Goal: Consume media (video, audio): Consume media (video, audio)

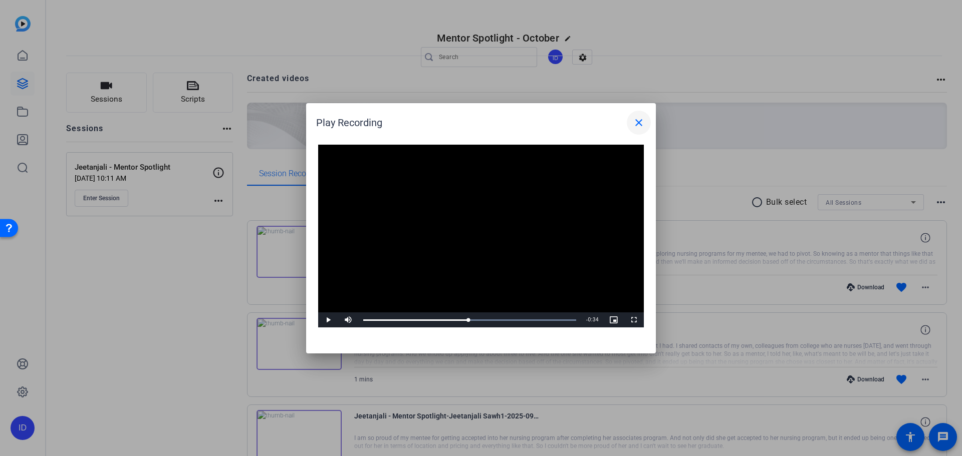
click at [630, 126] on span at bounding box center [639, 123] width 24 height 24
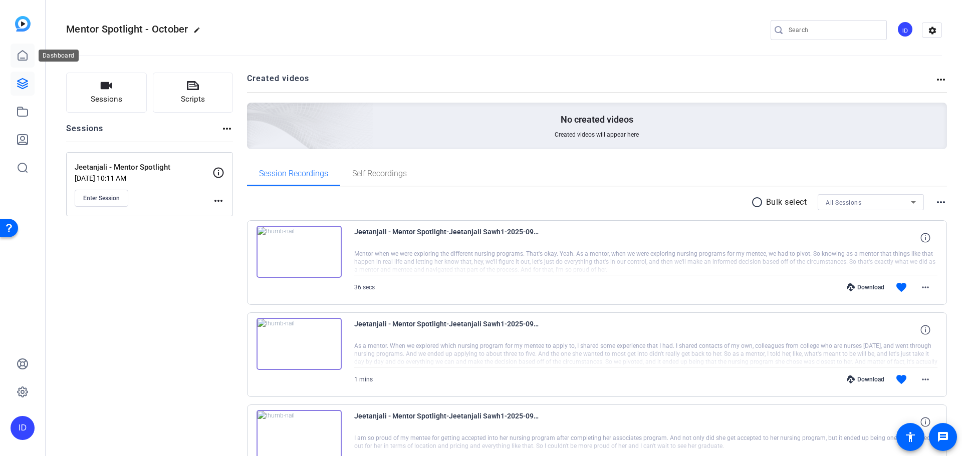
click at [26, 51] on icon at bounding box center [23, 56] width 12 height 12
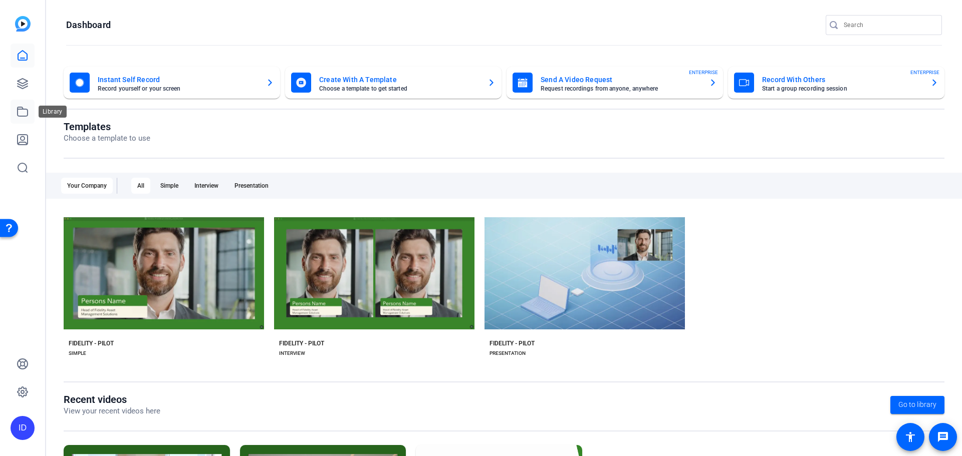
click at [22, 104] on link at bounding box center [23, 112] width 24 height 24
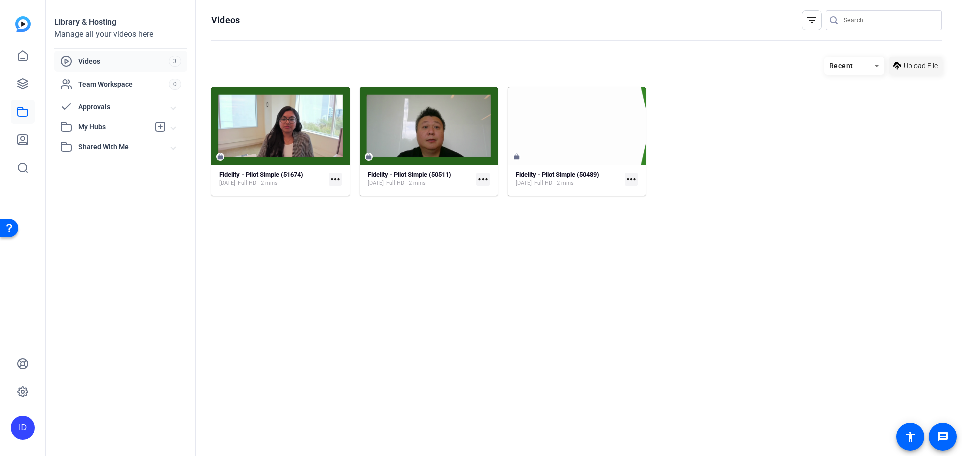
click at [932, 67] on span "Upload File" at bounding box center [921, 66] width 34 height 11
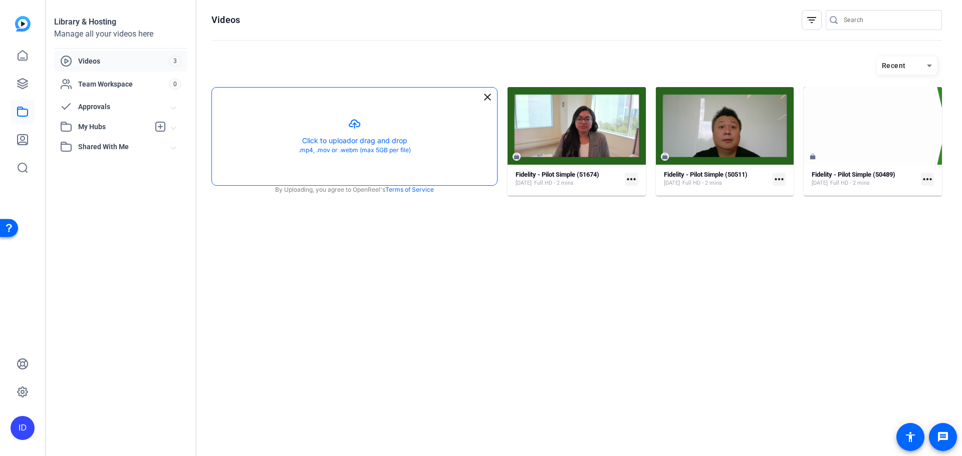
click at [411, 113] on button "button" at bounding box center [354, 137] width 285 height 98
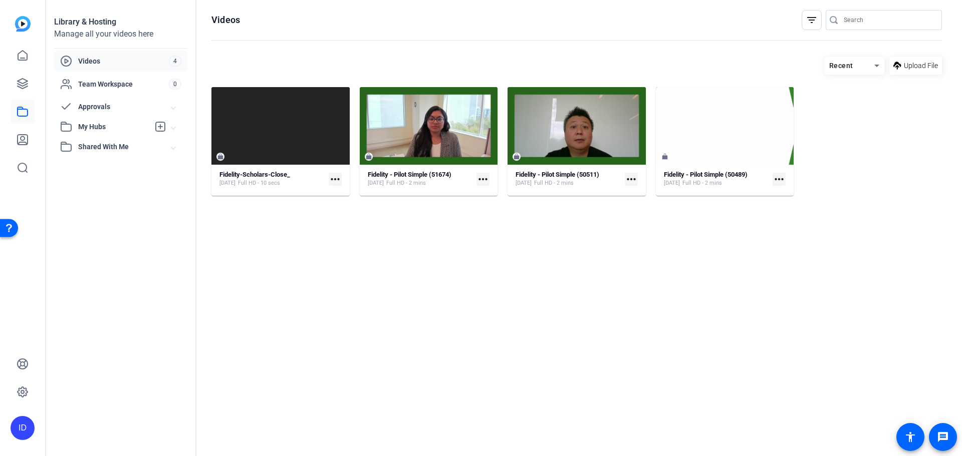
click at [337, 181] on mat-icon "more_horiz" at bounding box center [335, 179] width 13 height 13
click at [220, 226] on div at bounding box center [481, 228] width 962 height 456
click at [225, 155] on div at bounding box center [280, 126] width 138 height 78
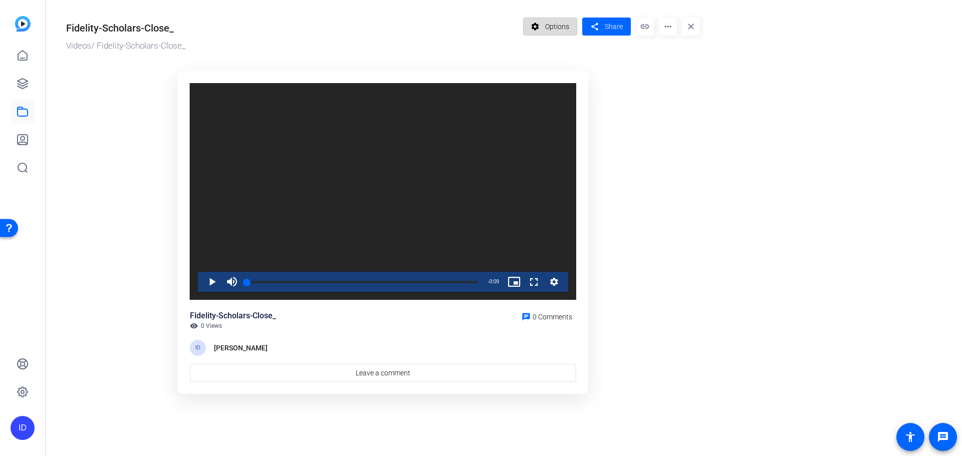
click at [551, 20] on span "Options" at bounding box center [557, 26] width 24 height 19
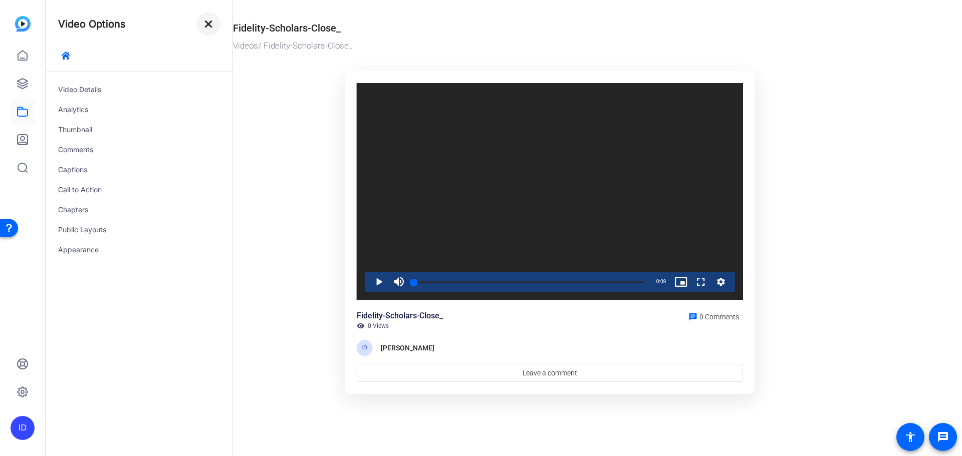
click at [208, 27] on mat-icon "close" at bounding box center [208, 24] width 12 height 12
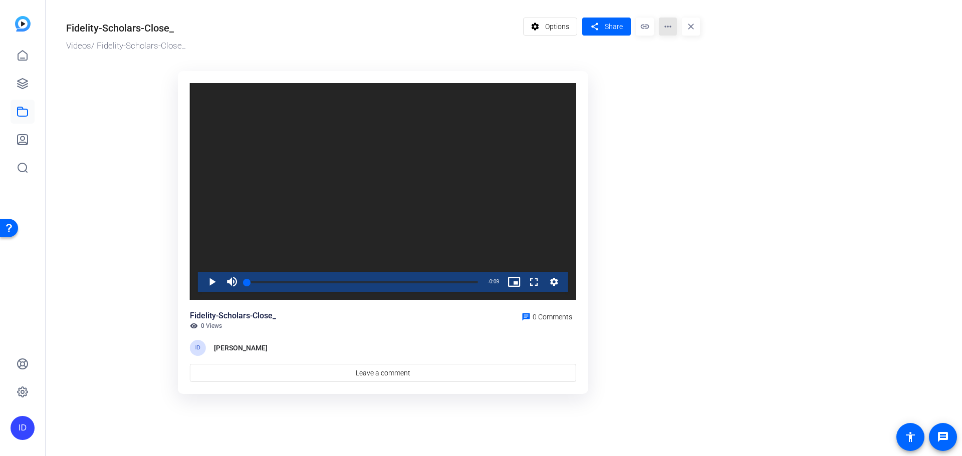
click at [668, 37] on span at bounding box center [668, 27] width 18 height 24
click at [26, 80] on div at bounding box center [481, 228] width 962 height 456
click at [17, 82] on icon at bounding box center [23, 84] width 12 height 12
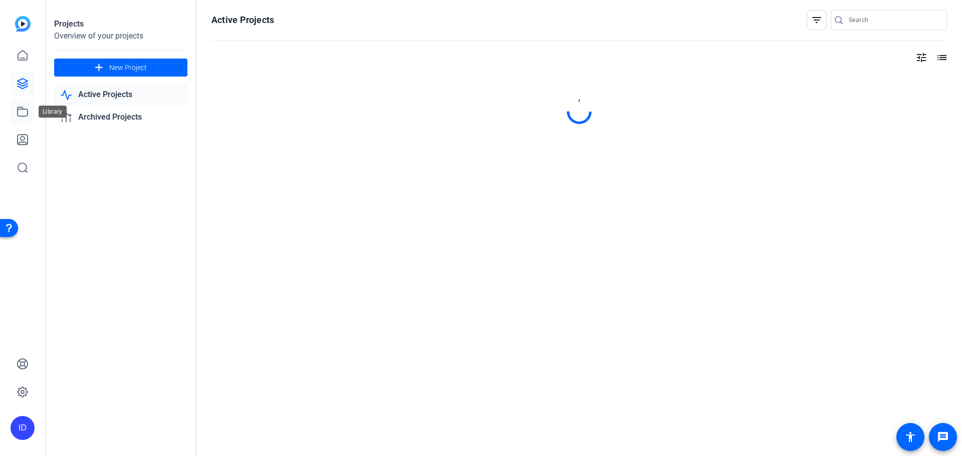
click at [20, 109] on icon at bounding box center [23, 111] width 10 height 9
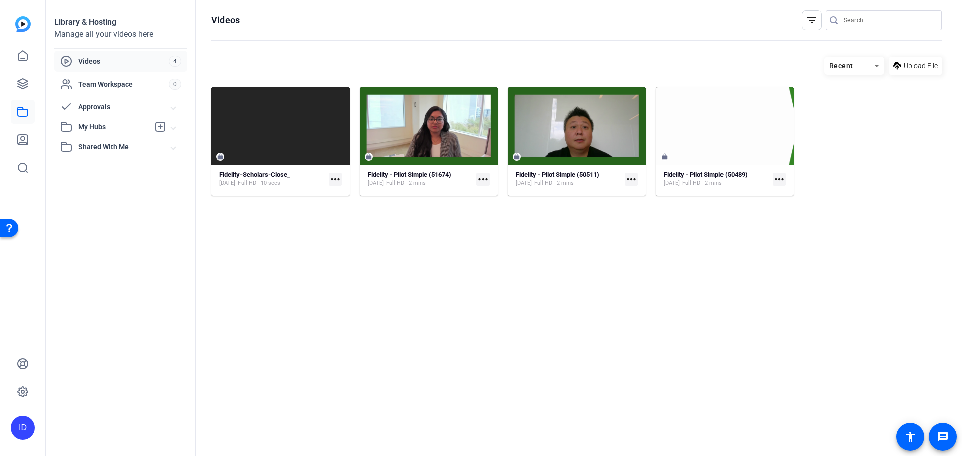
click at [145, 59] on span "Videos" at bounding box center [123, 61] width 91 height 10
click at [24, 77] on link at bounding box center [23, 84] width 24 height 24
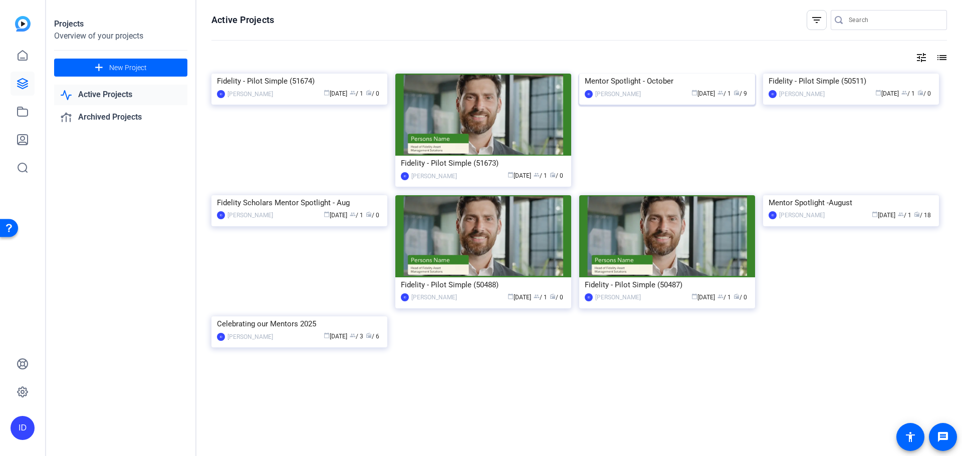
click at [628, 74] on img at bounding box center [667, 74] width 176 height 0
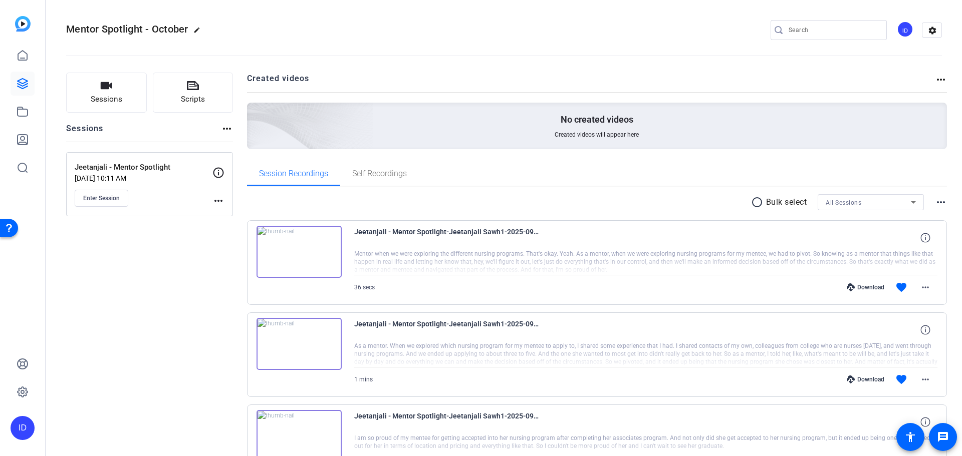
click at [938, 76] on mat-icon "more_horiz" at bounding box center [941, 80] width 12 height 12
click at [938, 76] on div at bounding box center [481, 228] width 962 height 456
click at [224, 136] on div "more_horiz" at bounding box center [227, 132] width 12 height 19
click at [226, 130] on mat-icon "more_horiz" at bounding box center [227, 129] width 12 height 12
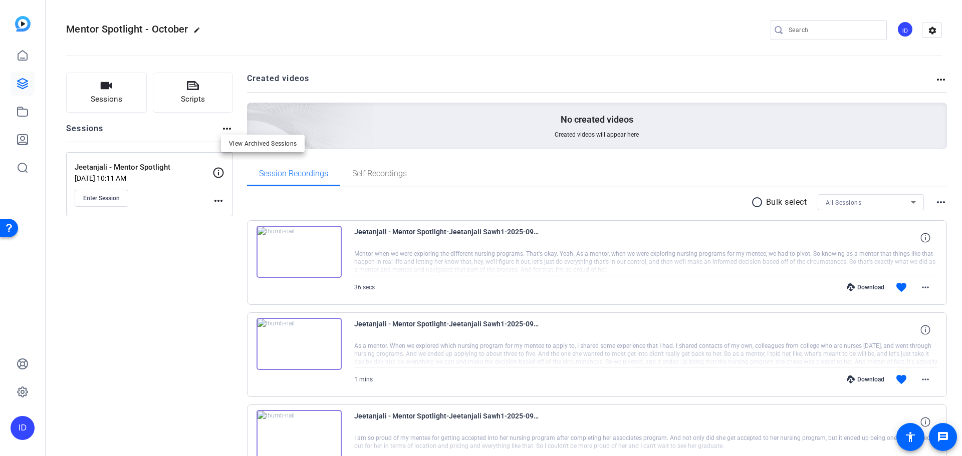
click at [226, 130] on div at bounding box center [481, 228] width 962 height 456
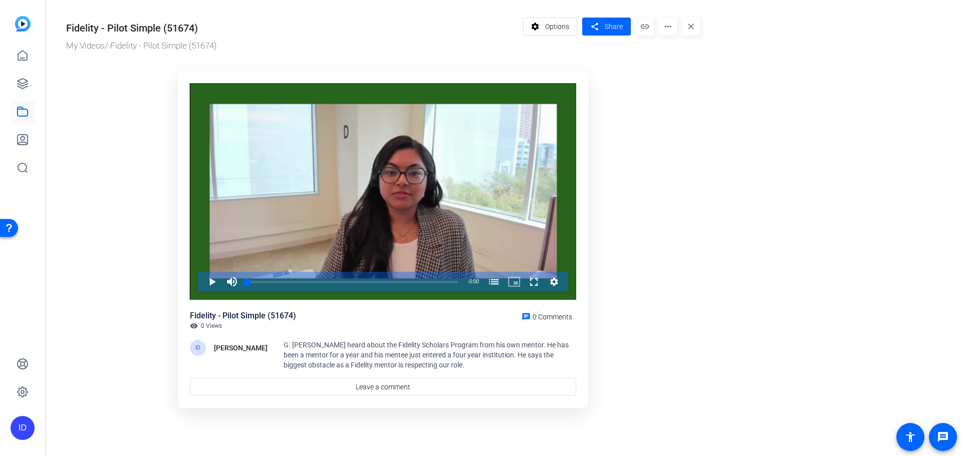
click at [669, 25] on mat-icon "more_horiz" at bounding box center [668, 27] width 18 height 18
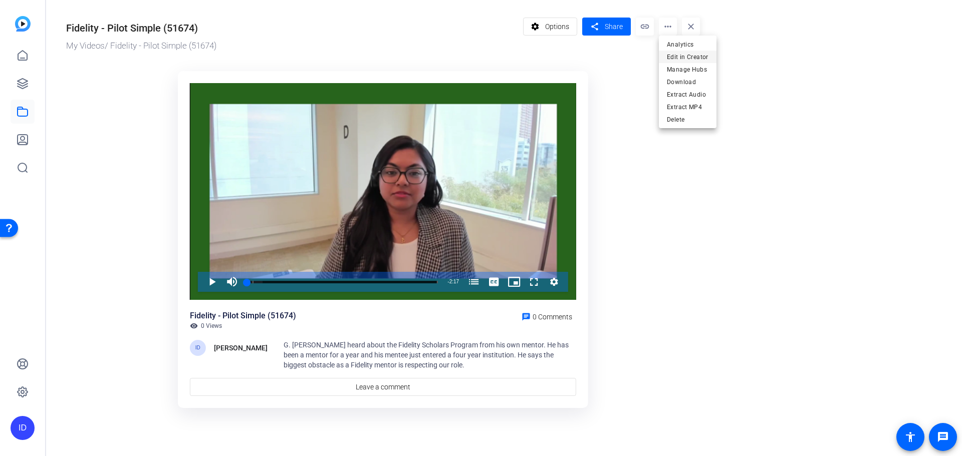
click at [692, 56] on span "Edit in Creator" at bounding box center [688, 57] width 42 height 12
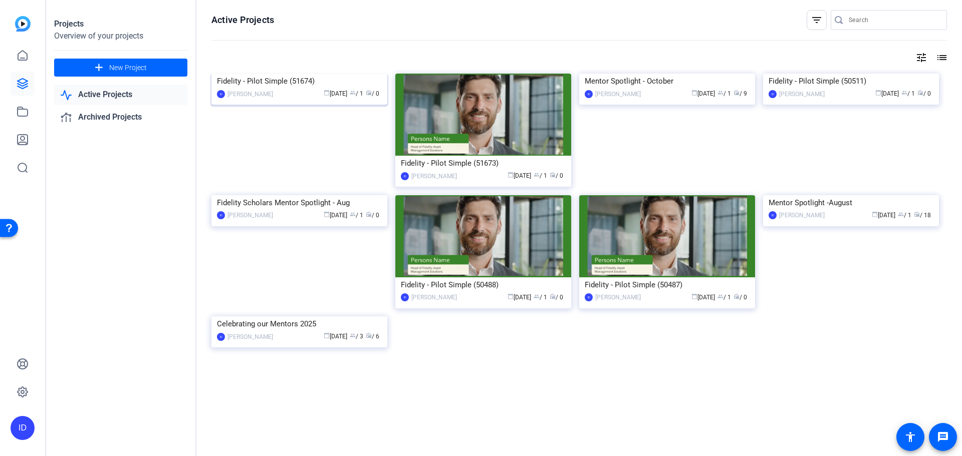
click at [269, 89] on div "Fidelity - Pilot Simple (51674)" at bounding box center [299, 81] width 165 height 15
click at [20, 52] on icon at bounding box center [23, 56] width 12 height 12
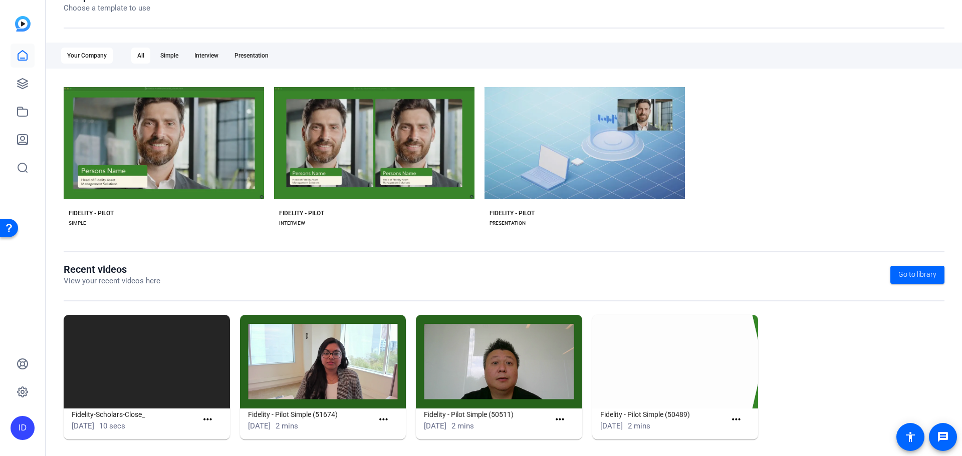
scroll to position [136, 0]
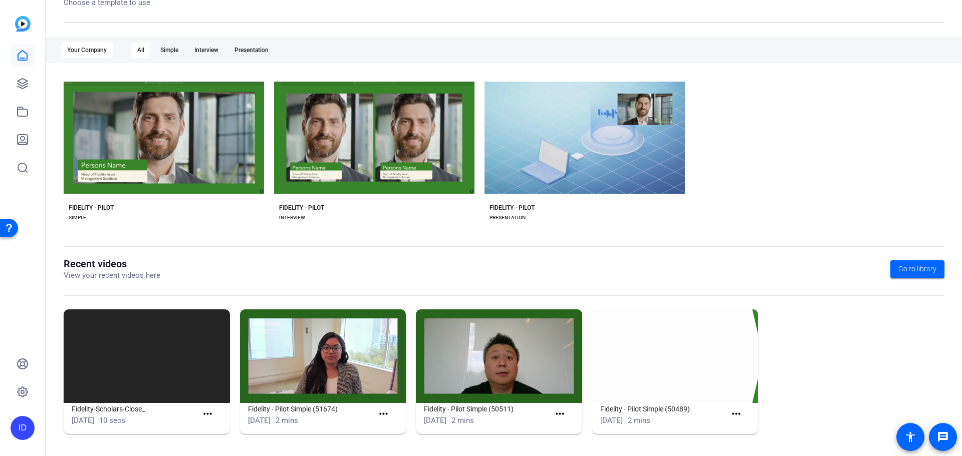
click at [141, 329] on img at bounding box center [147, 357] width 166 height 94
click at [336, 360] on img at bounding box center [323, 357] width 166 height 94
click at [382, 414] on mat-icon "more_horiz" at bounding box center [383, 414] width 13 height 13
click at [397, 429] on span "View" at bounding box center [403, 429] width 40 height 12
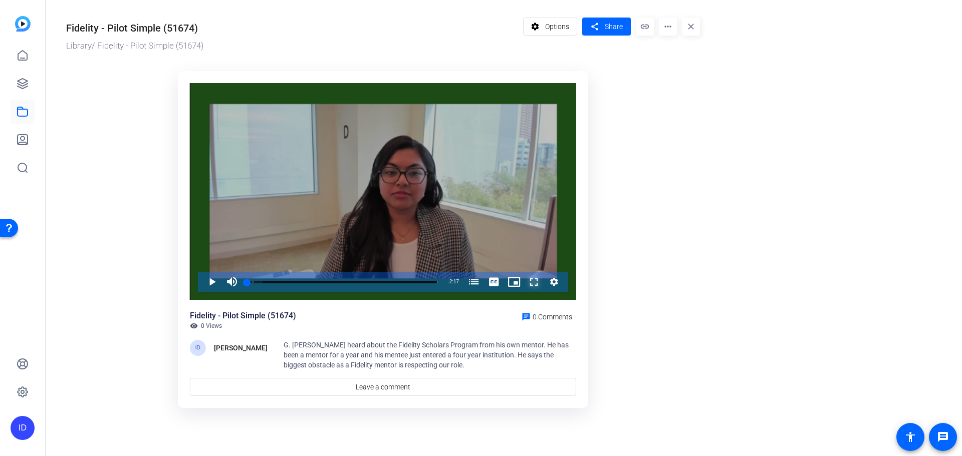
click at [524, 275] on span "Video Player" at bounding box center [524, 282] width 0 height 20
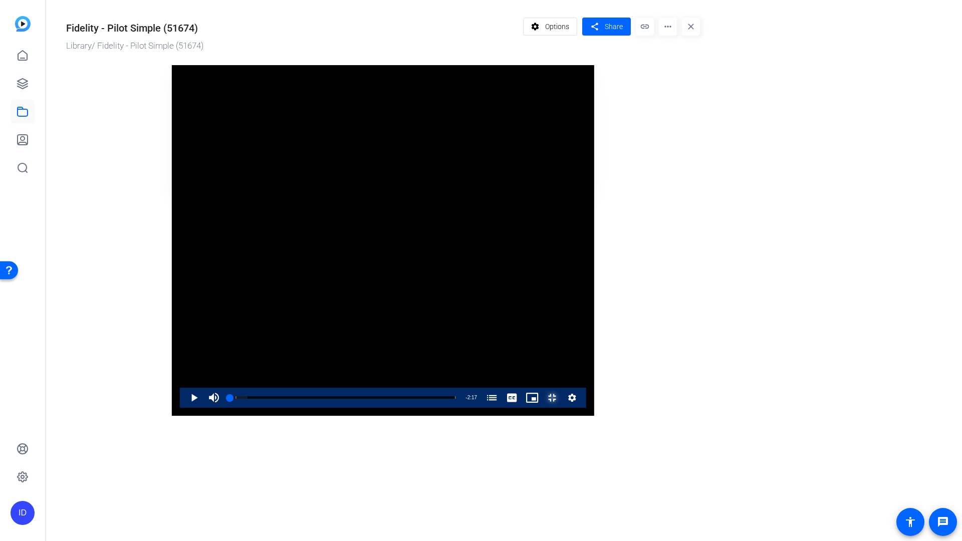
drag, startPoint x: 86, startPoint y: 521, endPoint x: 39, endPoint y: 528, distance: 47.6
click at [180, 408] on div "Play Mute 100% Current Time 0:00 / Duration 2:17 Loaded : 8.09% 0:00 0:00 What …" at bounding box center [383, 398] width 406 height 20
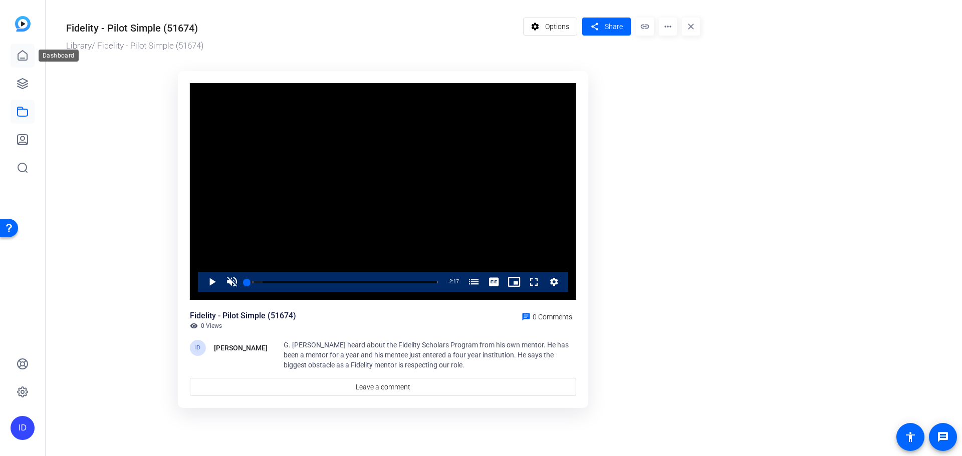
click at [32, 54] on link at bounding box center [23, 56] width 24 height 24
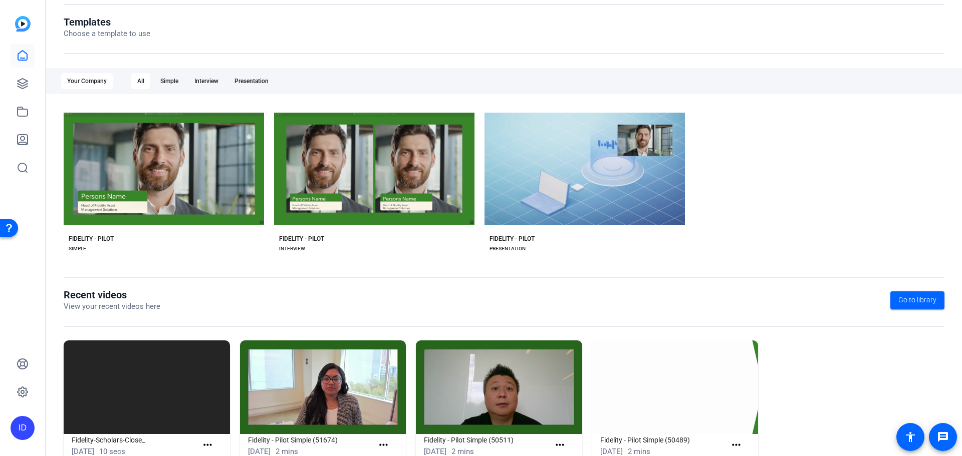
scroll to position [136, 0]
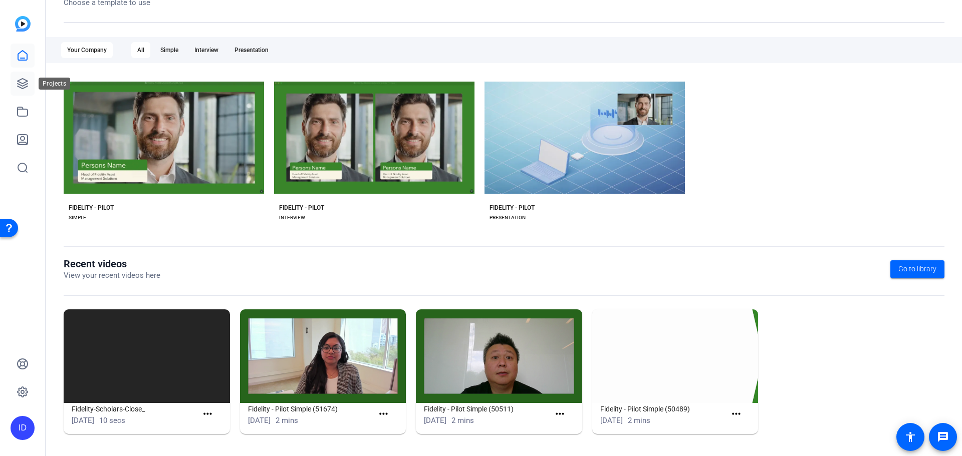
click at [24, 82] on icon at bounding box center [23, 84] width 12 height 12
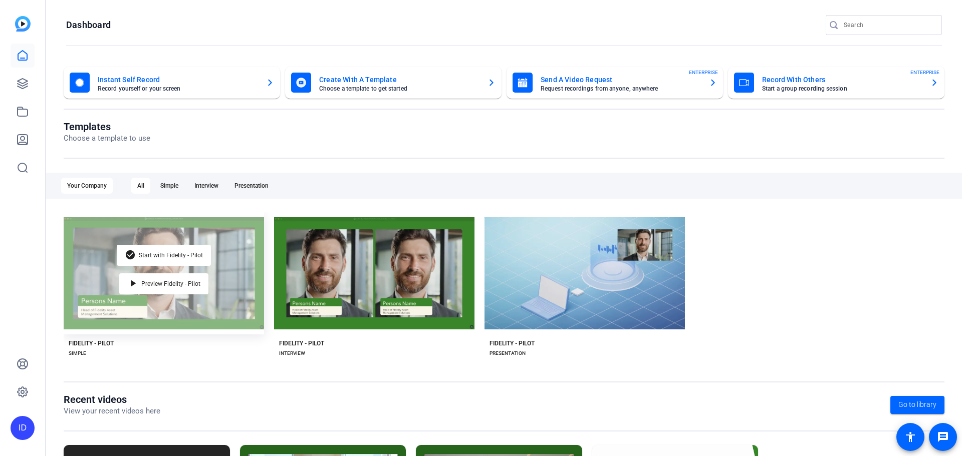
scroll to position [136, 0]
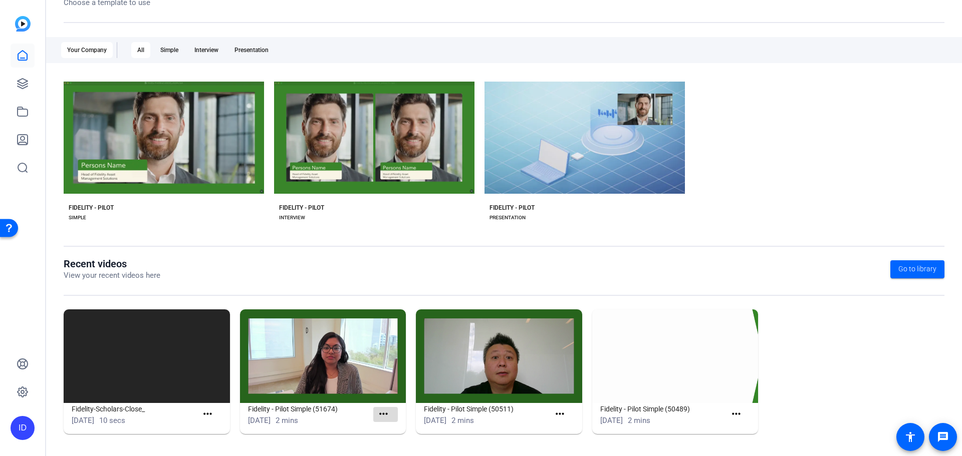
click at [379, 416] on mat-icon "more_horiz" at bounding box center [383, 414] width 13 height 13
click at [396, 428] on span "View" at bounding box center [403, 429] width 40 height 12
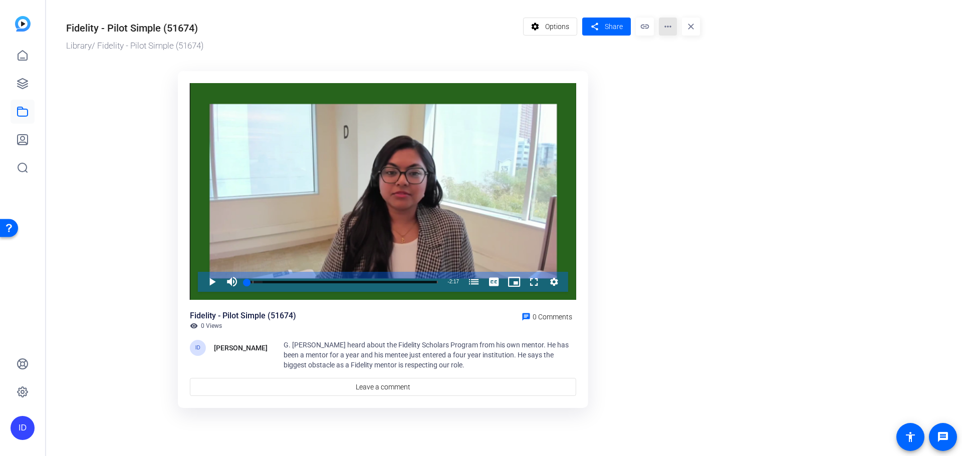
click at [664, 29] on mat-icon "more_horiz" at bounding box center [668, 27] width 18 height 18
click at [698, 55] on span "Edit in Creator" at bounding box center [688, 57] width 42 height 12
